Goal: Navigation & Orientation: Find specific page/section

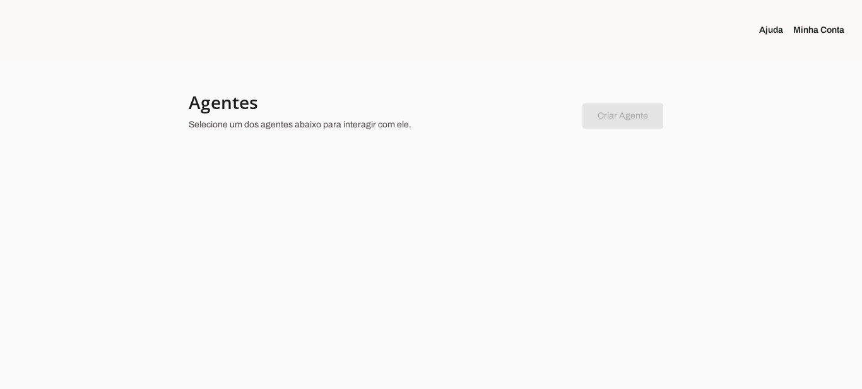
click at [526, 213] on div at bounding box center [431, 194] width 862 height 389
click at [314, 131] on p "Selecione um dos agentes abaixo para interagir com ele." at bounding box center [381, 125] width 384 height 13
click at [325, 126] on p "Selecione um dos agentes abaixo para interagir com ele." at bounding box center [381, 125] width 384 height 13
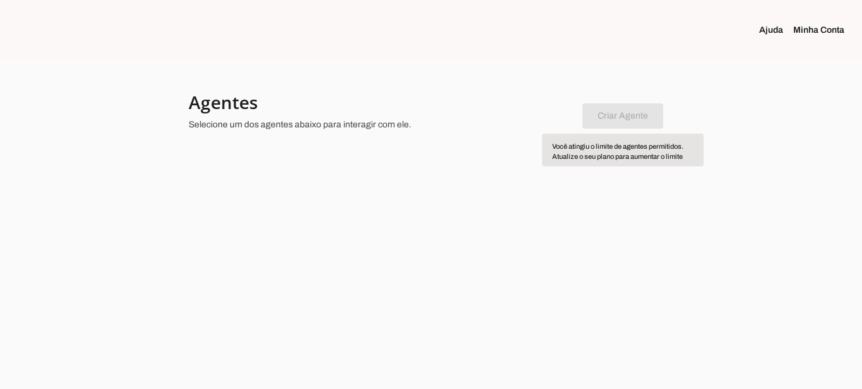
click at [620, 116] on chatbot-new-form "Criar Agente Você atingiu o limite de agentes permitidos. Atualize o seu plano …" at bounding box center [623, 114] width 81 height 30
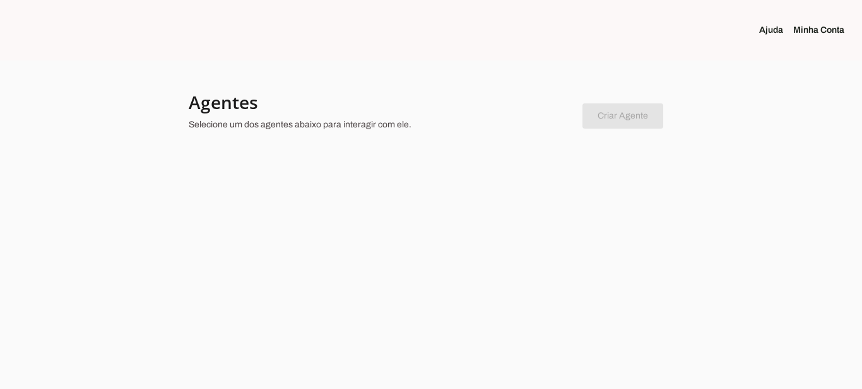
click at [831, 30] on link "Minha Conta" at bounding box center [823, 30] width 61 height 13
